Goal: Task Accomplishment & Management: Manage account settings

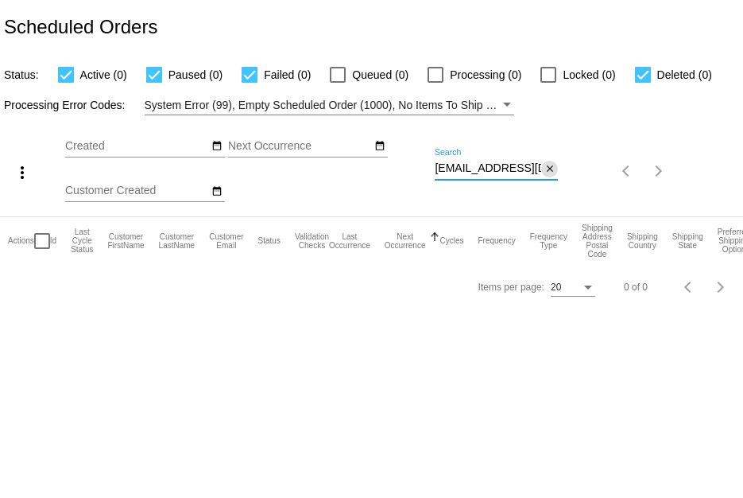
drag, startPoint x: 435, startPoint y: 169, endPoint x: 554, endPoint y: 169, distance: 119.2
click at [554, 169] on div "[EMAIL_ADDRESS][DOMAIN_NAME] Search close" at bounding box center [496, 164] width 123 height 31
paste input "[EMAIL_ADDRESS][DOMAIN_NAME]"
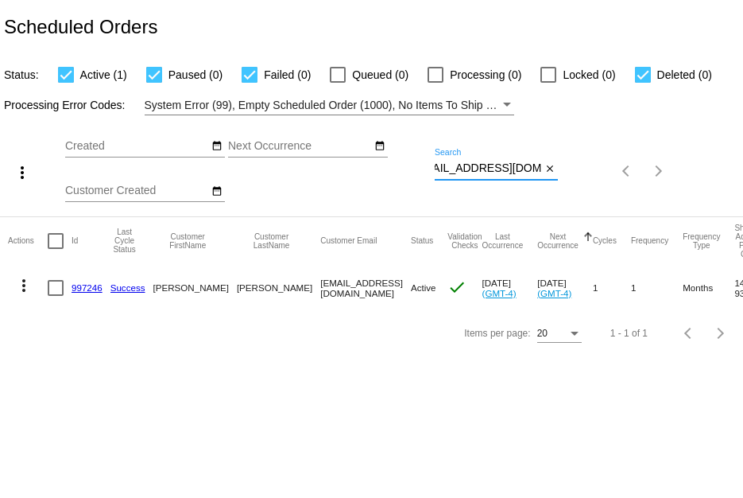
type input "[EMAIL_ADDRESS][DOMAIN_NAME]"
click at [79, 288] on link "997246" at bounding box center [87, 287] width 31 height 10
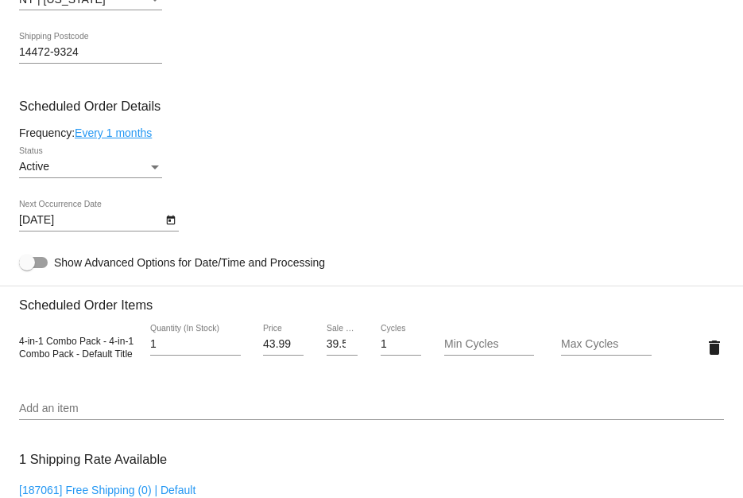
scroll to position [874, 0]
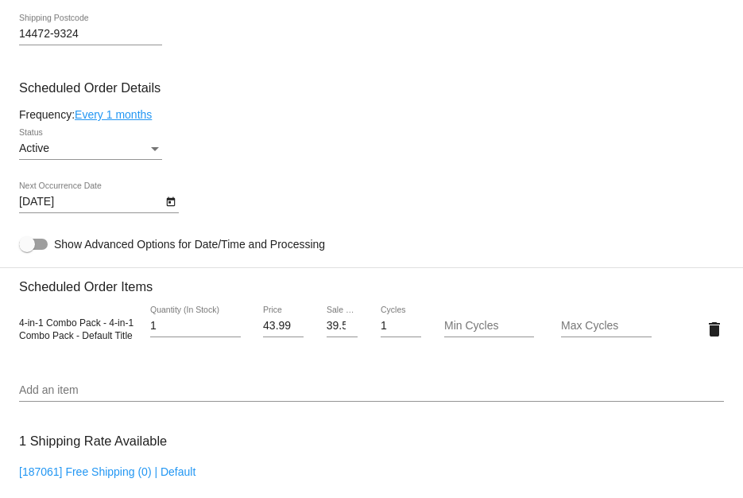
click at [159, 204] on body "arrow_back Scheduled Order #997246 Active more_vert Last Processing Cycle ID: 9…" at bounding box center [371, 249] width 743 height 498
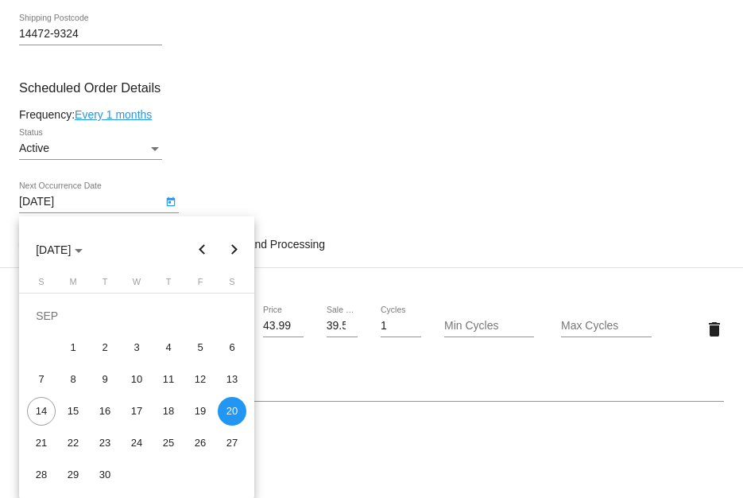
click at [232, 254] on button "Next month" at bounding box center [235, 250] width 32 height 32
click at [82, 413] on div "20" at bounding box center [73, 411] width 29 height 29
type input "[DATE]"
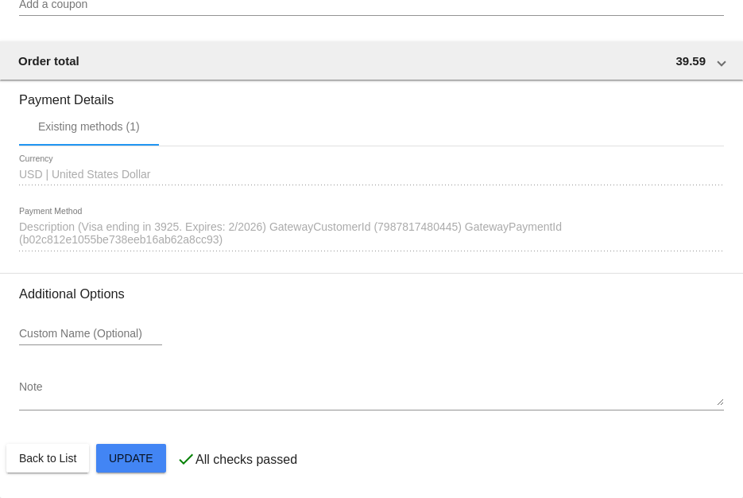
scroll to position [1479, 0]
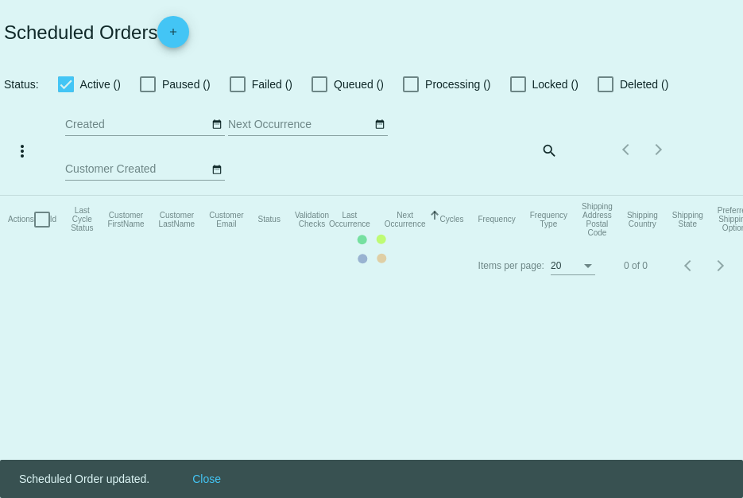
checkbox input "true"
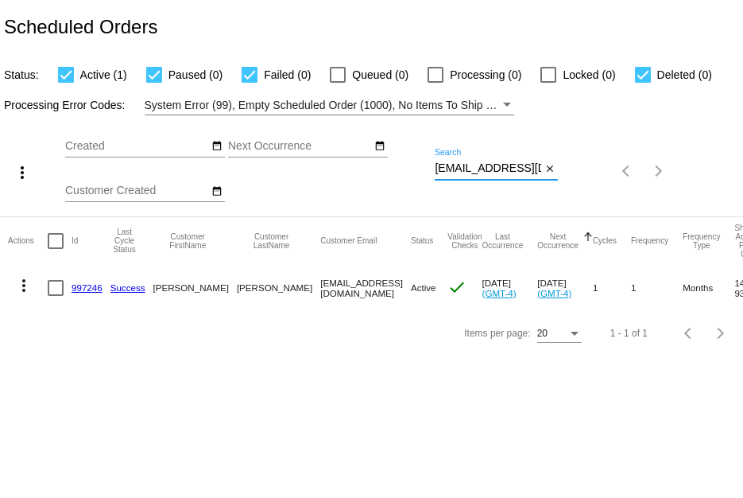
scroll to position [0, 22]
drag, startPoint x: 435, startPoint y: 163, endPoint x: 610, endPoint y: 192, distance: 177.2
click at [610, 192] on div "more_vert Sep Jan Feb Mar [DATE]" at bounding box center [371, 165] width 743 height 101
paste input "[EMAIL_ADDRESS][DOMAIN_NAME]"
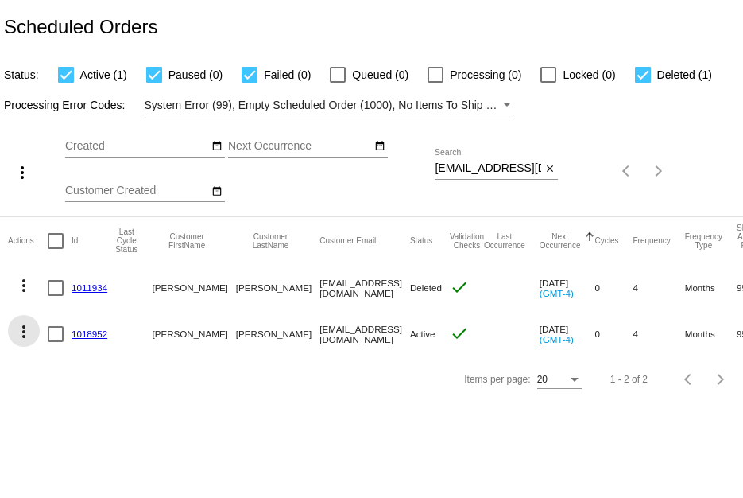
click at [19, 335] on mat-icon "more_vert" at bounding box center [23, 331] width 19 height 19
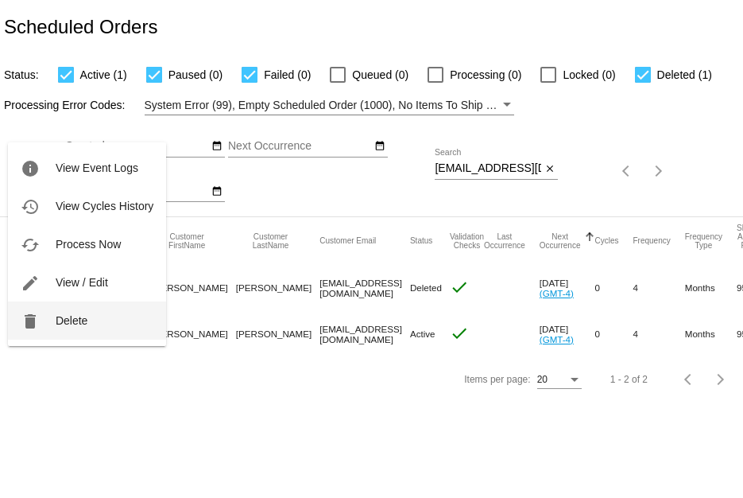
click at [69, 324] on span "Delete" at bounding box center [72, 320] width 32 height 13
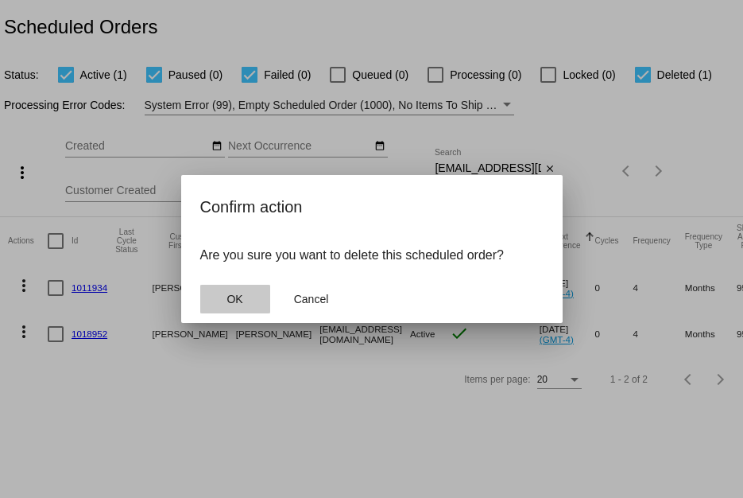
click at [231, 300] on span "OK" at bounding box center [235, 299] width 16 height 13
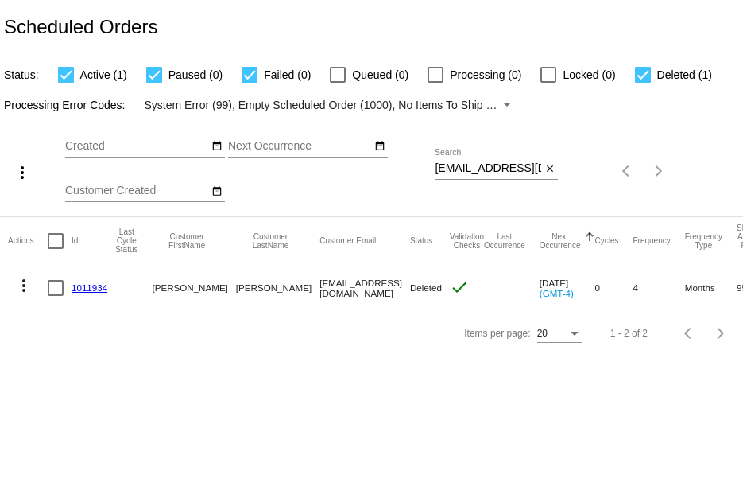
drag, startPoint x: 434, startPoint y: 172, endPoint x: 490, endPoint y: 179, distance: 56.1
click at [490, 179] on div "more_vert Sep Jan Feb Mar [DATE]" at bounding box center [371, 165] width 743 height 101
click at [490, 179] on div at bounding box center [496, 179] width 123 height 1
drag, startPoint x: 537, startPoint y: 162, endPoint x: 412, endPoint y: 163, distance: 125.6
click at [412, 163] on div "more_vert Sep Jan Feb Mar [DATE]" at bounding box center [371, 165] width 743 height 101
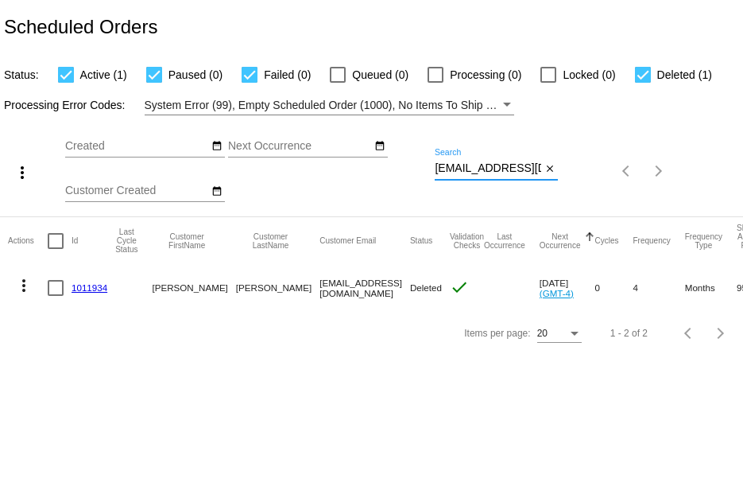
paste input "[EMAIL_ADDRESS]"
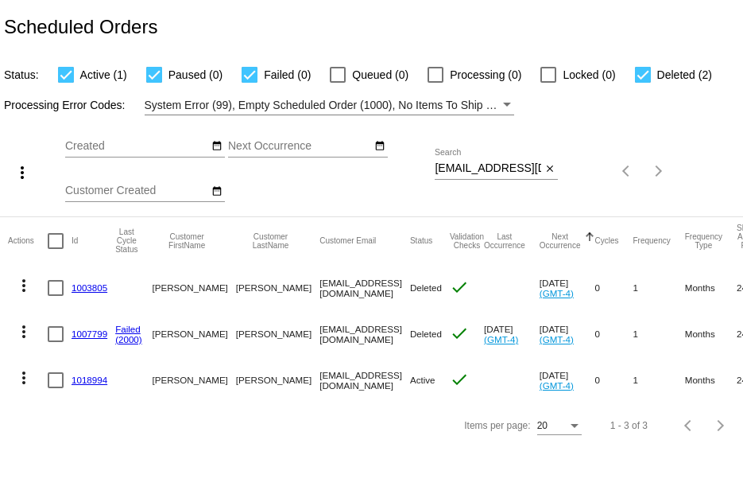
drag, startPoint x: 433, startPoint y: 168, endPoint x: 510, endPoint y: 180, distance: 77.4
click at [510, 180] on div "more_vert Sep Jan Feb Mar [DATE]" at bounding box center [371, 165] width 743 height 101
click at [489, 180] on div "[EMAIL_ADDRESS][DOMAIN_NAME] Search close" at bounding box center [496, 171] width 123 height 45
drag, startPoint x: 534, startPoint y: 168, endPoint x: 405, endPoint y: 169, distance: 128.8
click at [405, 169] on div "more_vert Sep Jan Feb Mar [DATE]" at bounding box center [371, 165] width 743 height 101
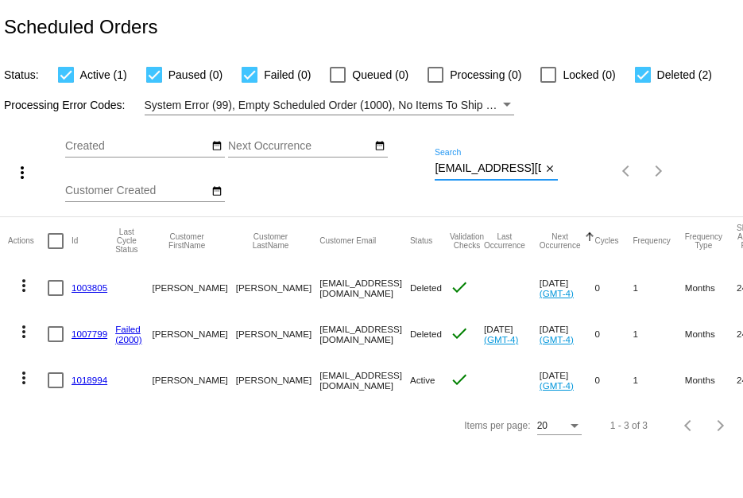
paste input "[PERSON_NAME].[PERSON_NAME]"
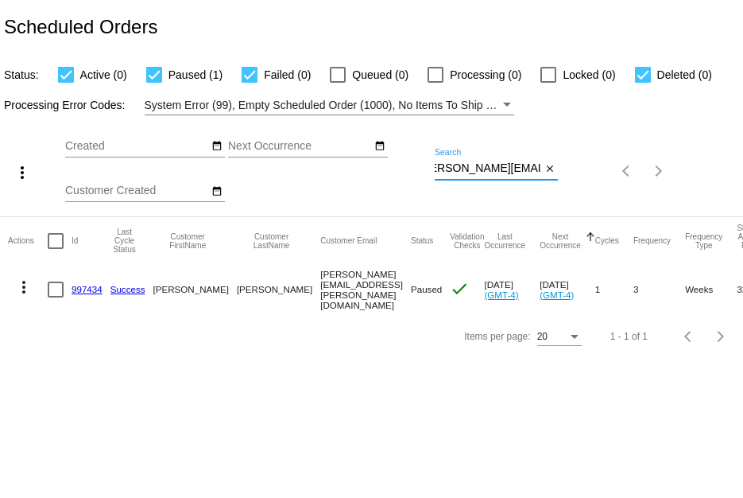
type input "[PERSON_NAME][EMAIL_ADDRESS][PERSON_NAME][DOMAIN_NAME]"
click at [92, 284] on link "997434" at bounding box center [87, 289] width 31 height 10
